Goal: Answer question/provide support: Answer question/provide support

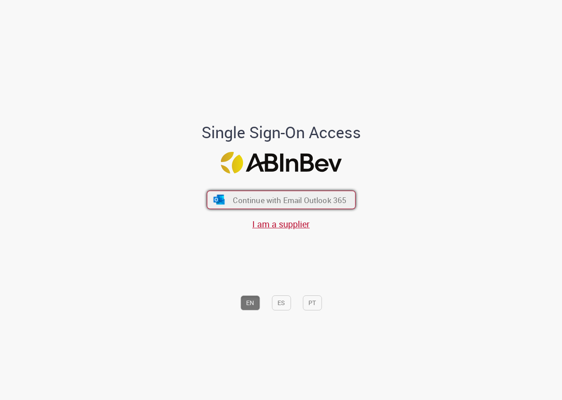
click at [303, 197] on span "Continue with Email Outlook 365" at bounding box center [290, 200] width 114 height 10
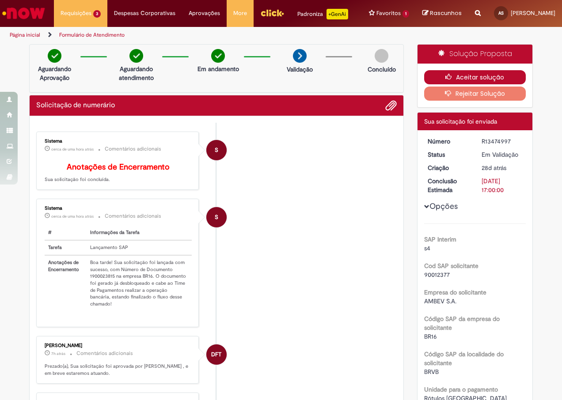
click at [462, 84] on button "Aceitar solução" at bounding box center [475, 77] width 102 height 14
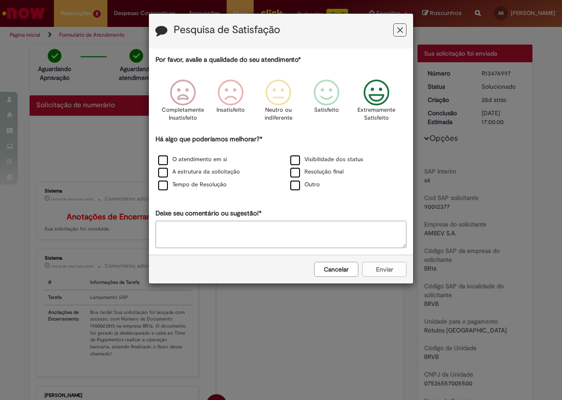
click at [369, 96] on icon "Feedback" at bounding box center [376, 93] width 33 height 27
click at [170, 160] on label "O atendimento em si" at bounding box center [192, 160] width 69 height 8
click at [373, 274] on button "Enviar" at bounding box center [384, 269] width 44 height 15
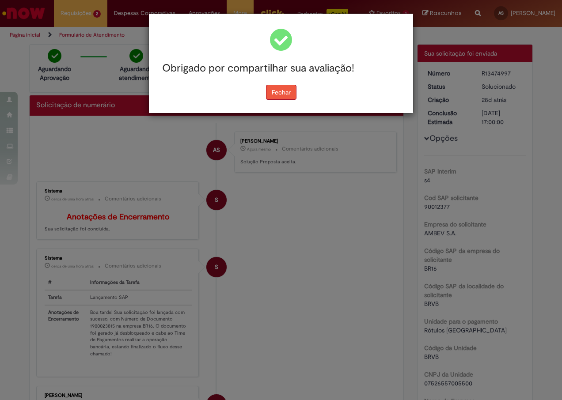
click at [289, 91] on button "Fechar" at bounding box center [281, 92] width 30 height 15
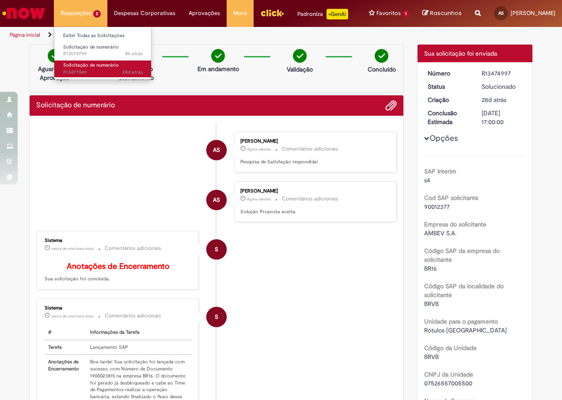
click at [80, 67] on span "Solicitação de numerário" at bounding box center [91, 65] width 56 height 7
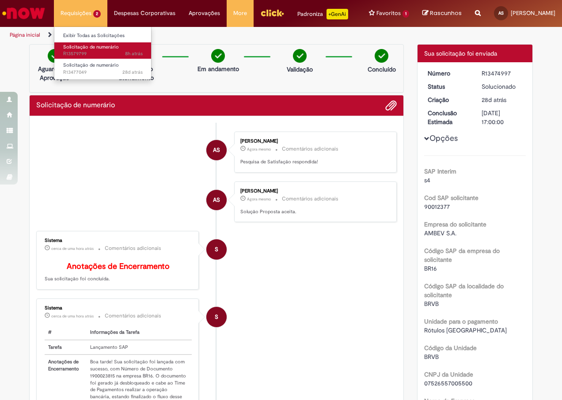
click at [75, 50] on span "8h atrás 8 horas atrás R13579799" at bounding box center [103, 53] width 80 height 7
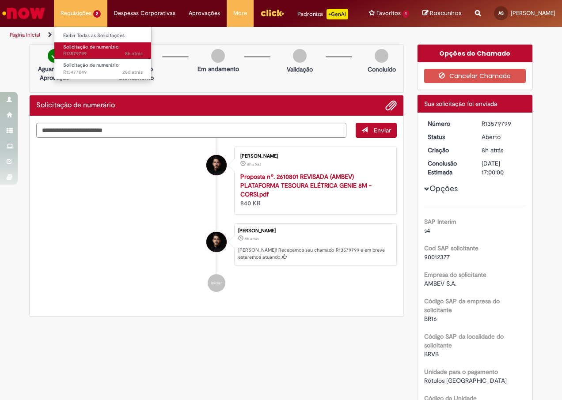
click at [72, 47] on span "Solicitação de numerário" at bounding box center [91, 47] width 56 height 7
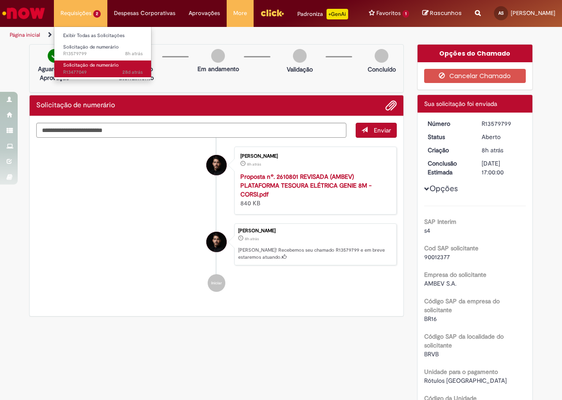
click at [73, 65] on span "Solicitação de numerário" at bounding box center [91, 65] width 56 height 7
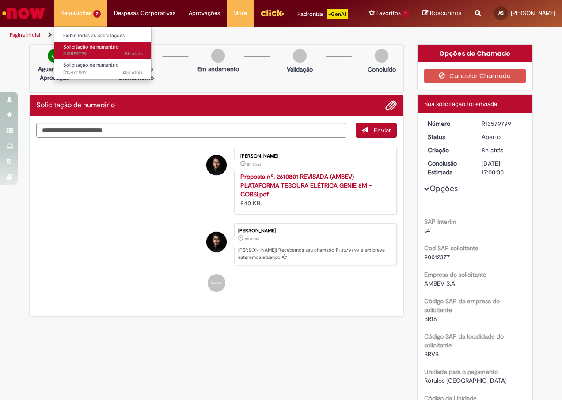
click at [80, 46] on span "Solicitação de numerário" at bounding box center [91, 47] width 56 height 7
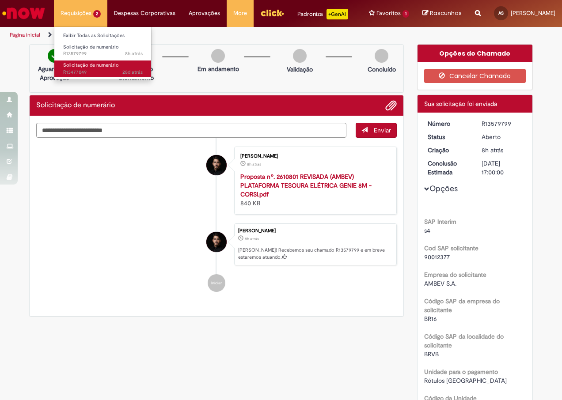
click at [90, 70] on span "28d atrás 28 dias atrás R13477049" at bounding box center [103, 72] width 80 height 7
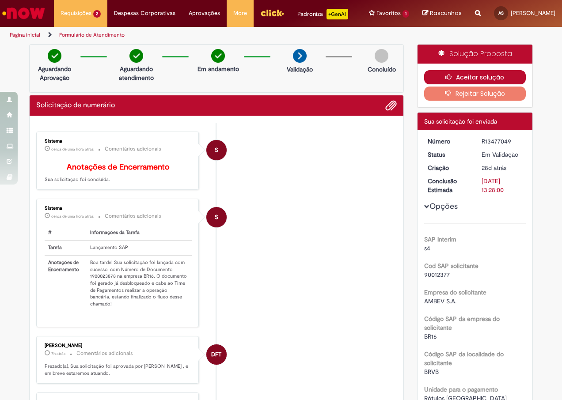
click at [505, 82] on button "Aceitar solução" at bounding box center [475, 77] width 102 height 14
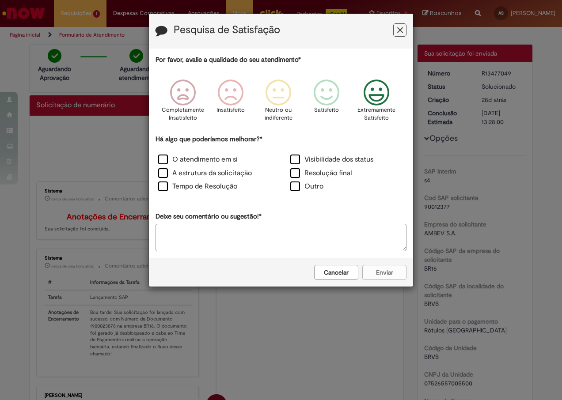
click at [376, 97] on icon "Feedback" at bounding box center [376, 93] width 33 height 27
click at [165, 159] on label "O atendimento em si" at bounding box center [198, 160] width 80 height 10
click at [377, 272] on button "Enviar" at bounding box center [384, 272] width 44 height 15
